Goal: Transaction & Acquisition: Purchase product/service

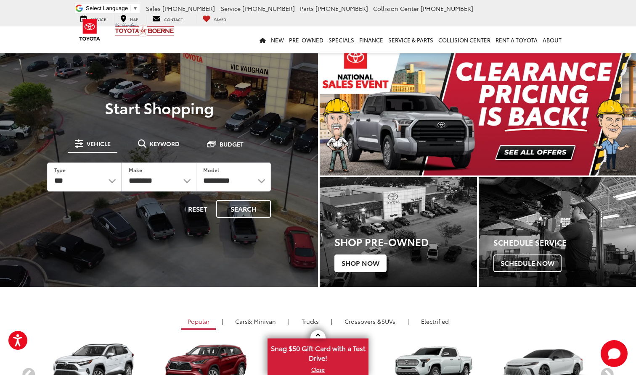
click at [356, 258] on span "Shop Now" at bounding box center [360, 264] width 52 height 18
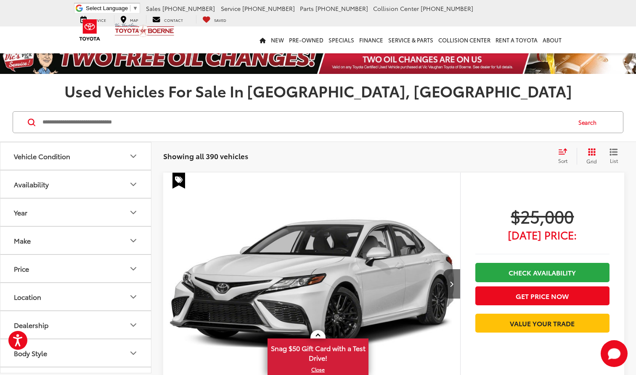
click at [575, 155] on div "test Sort Price: High to Low Price: Low to High Year: High to Low Year: Low to …" at bounding box center [589, 156] width 70 height 17
click at [557, 156] on div "Sort" at bounding box center [565, 156] width 23 height 17
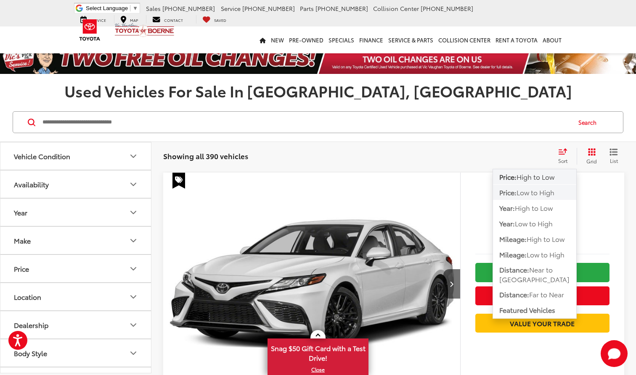
click at [538, 195] on span "Low to High" at bounding box center [535, 193] width 38 height 10
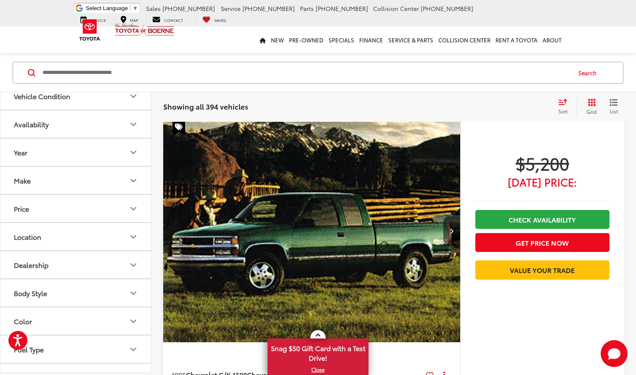
scroll to position [2754, 0]
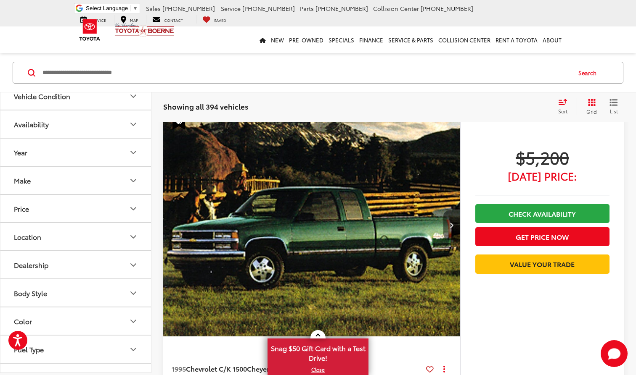
click at [453, 227] on button "Next image" at bounding box center [451, 225] width 17 height 29
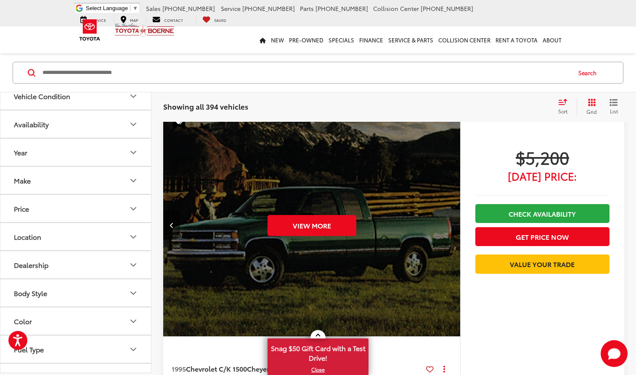
click at [173, 222] on icon "Previous image" at bounding box center [172, 225] width 4 height 6
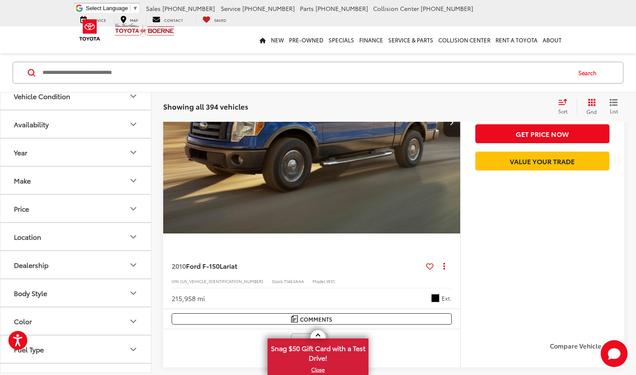
scroll to position [4361, 0]
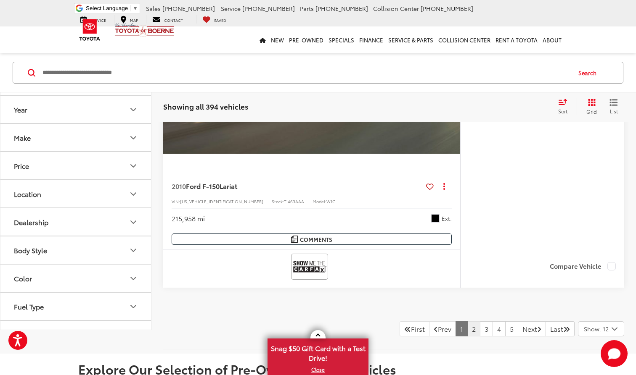
click at [467, 328] on link "2" at bounding box center [473, 329] width 13 height 15
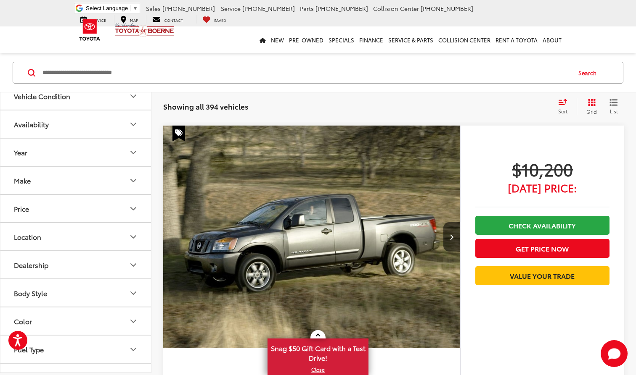
scroll to position [4270, 0]
click at [447, 229] on button "Next image" at bounding box center [451, 236] width 17 height 29
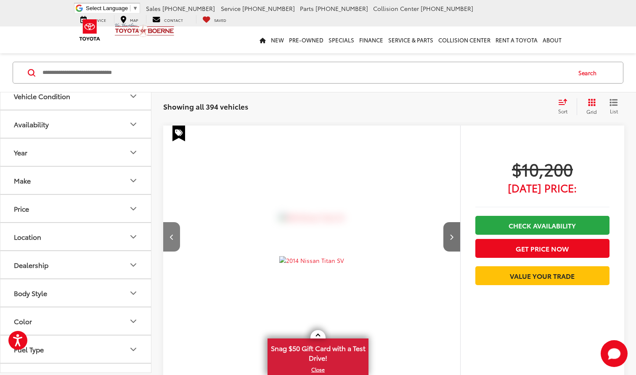
click at [170, 234] on icon "Previous image" at bounding box center [172, 237] width 4 height 6
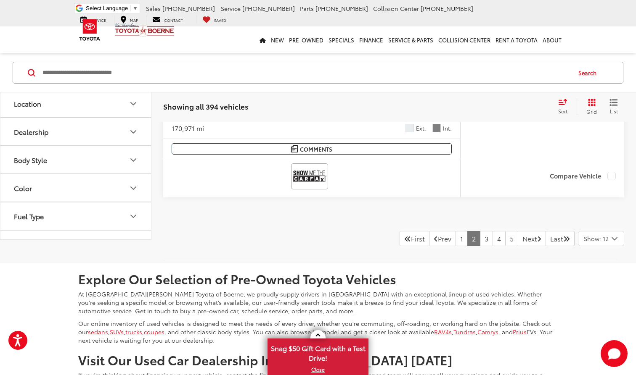
scroll to position [4559, 0]
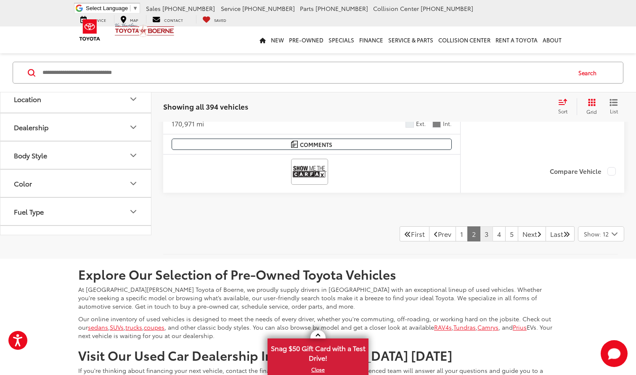
click at [480, 229] on link "3" at bounding box center [486, 234] width 13 height 15
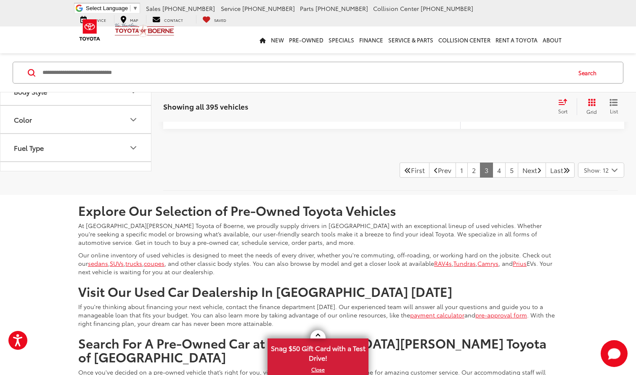
scroll to position [4609, 0]
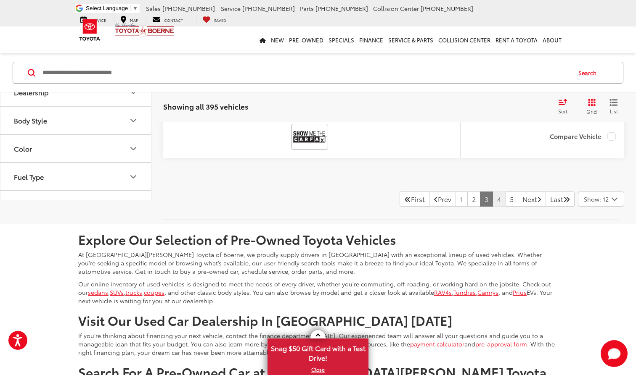
click at [492, 193] on link "4" at bounding box center [498, 199] width 13 height 15
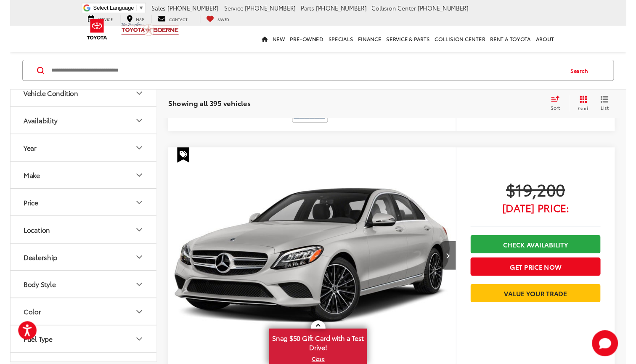
scroll to position [4226, 0]
